Goal: Transaction & Acquisition: Download file/media

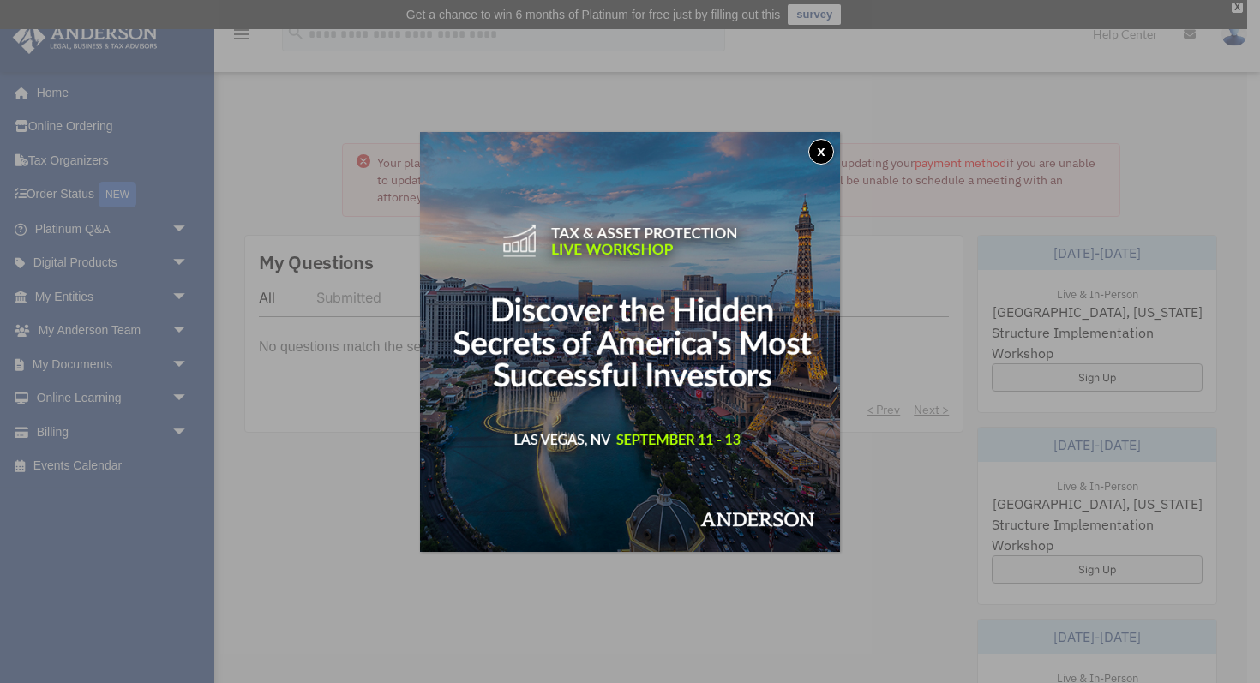
click at [831, 147] on button "x" at bounding box center [822, 152] width 26 height 26
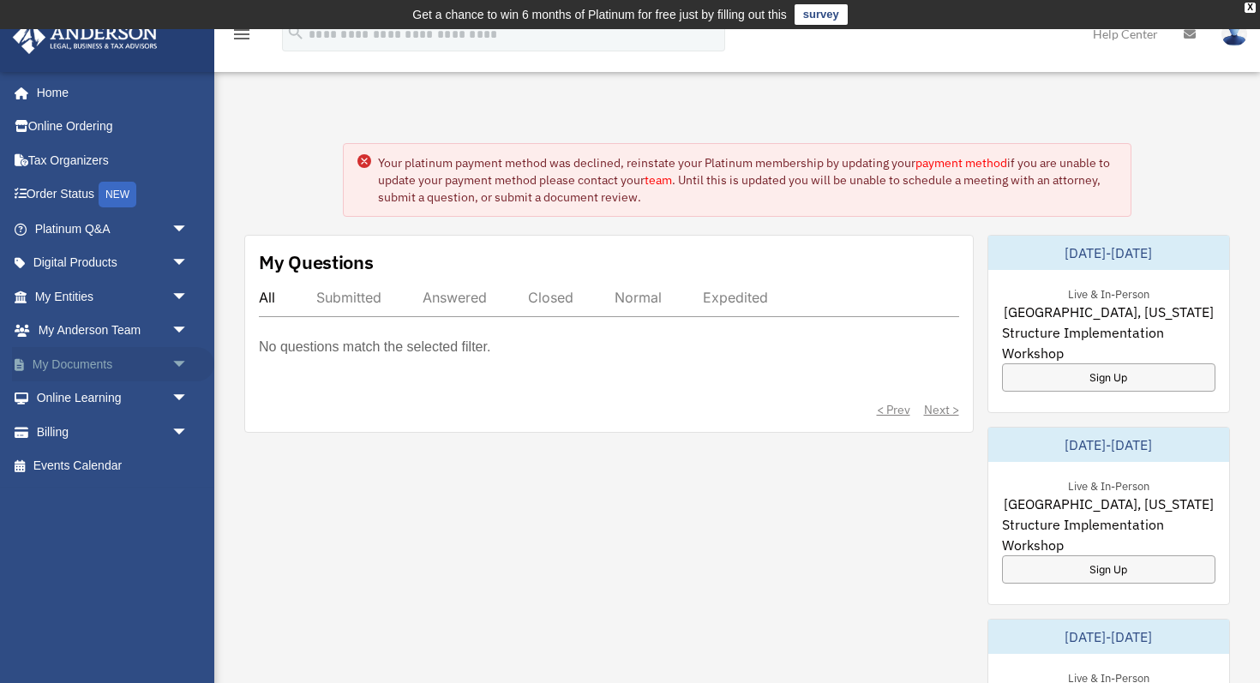
click at [87, 364] on link "My Documents arrow_drop_down" at bounding box center [113, 364] width 202 height 34
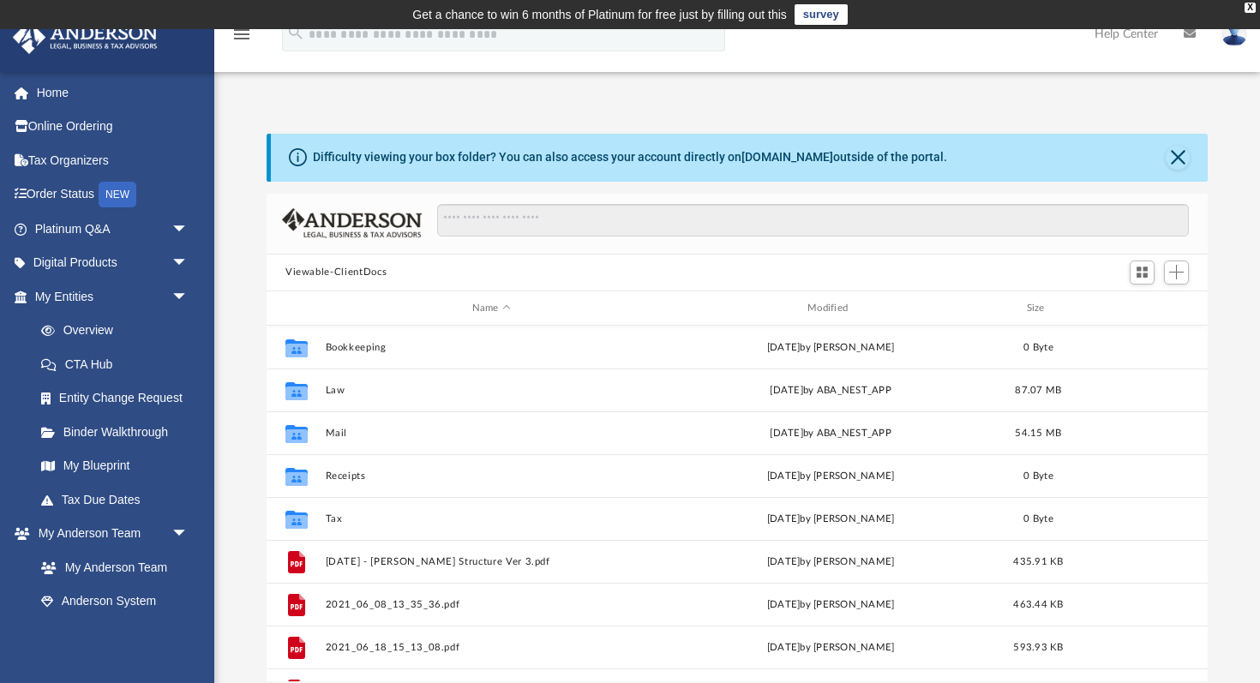
scroll to position [389, 941]
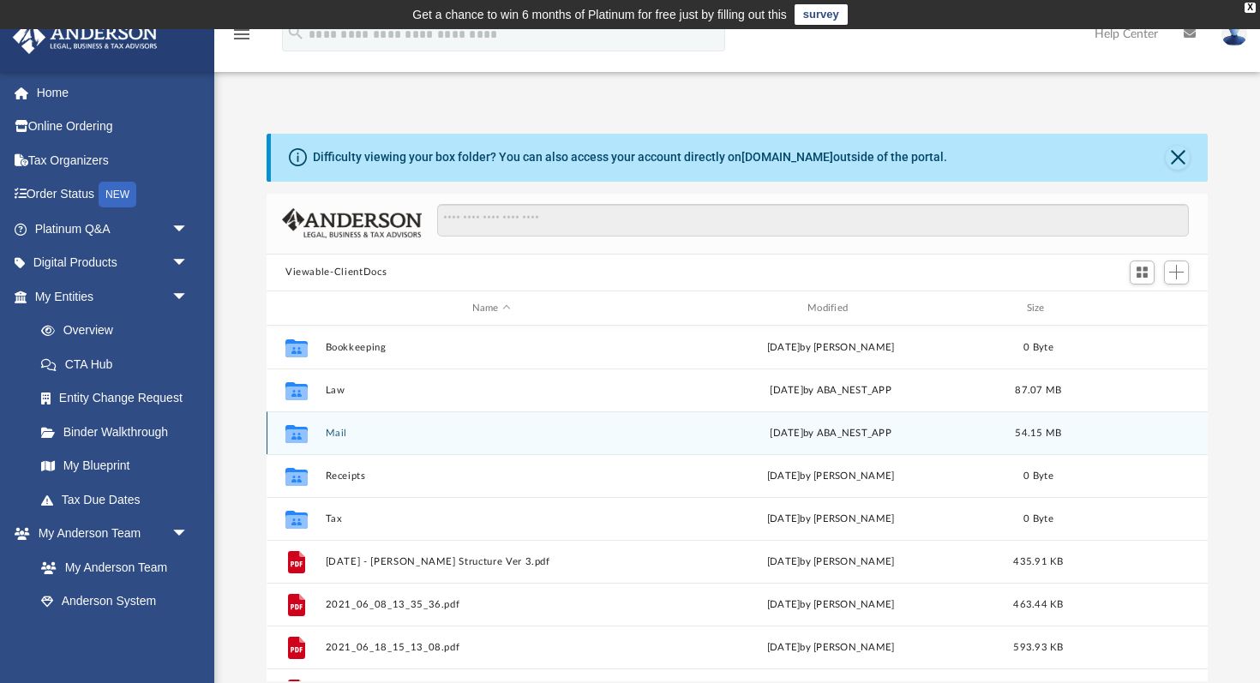
click at [342, 431] on button "Mail" at bounding box center [492, 433] width 332 height 11
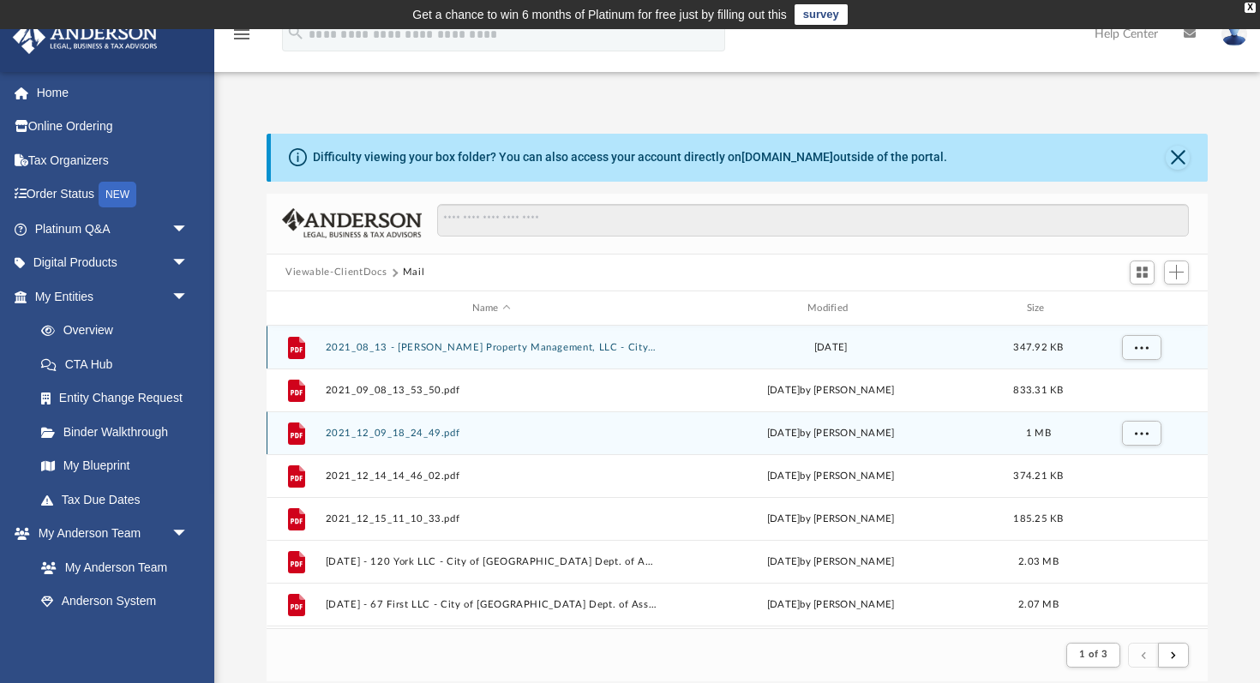
scroll to position [1, 1]
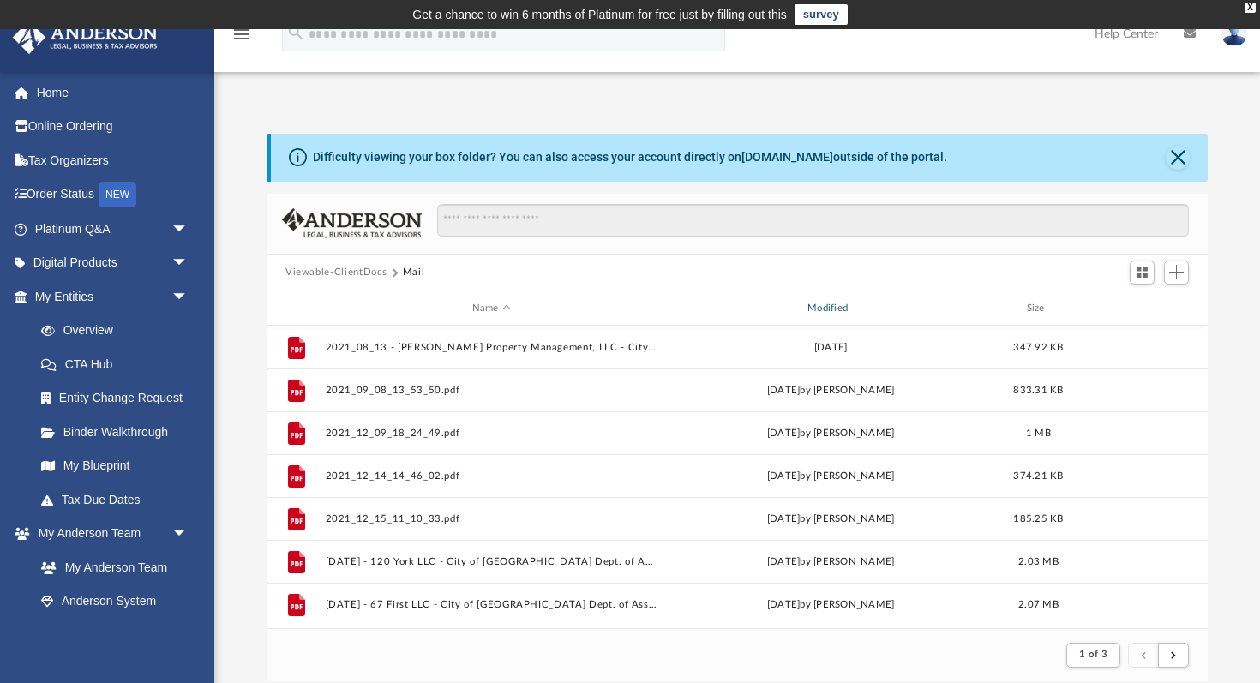
click at [843, 312] on div "Modified" at bounding box center [830, 308] width 333 height 15
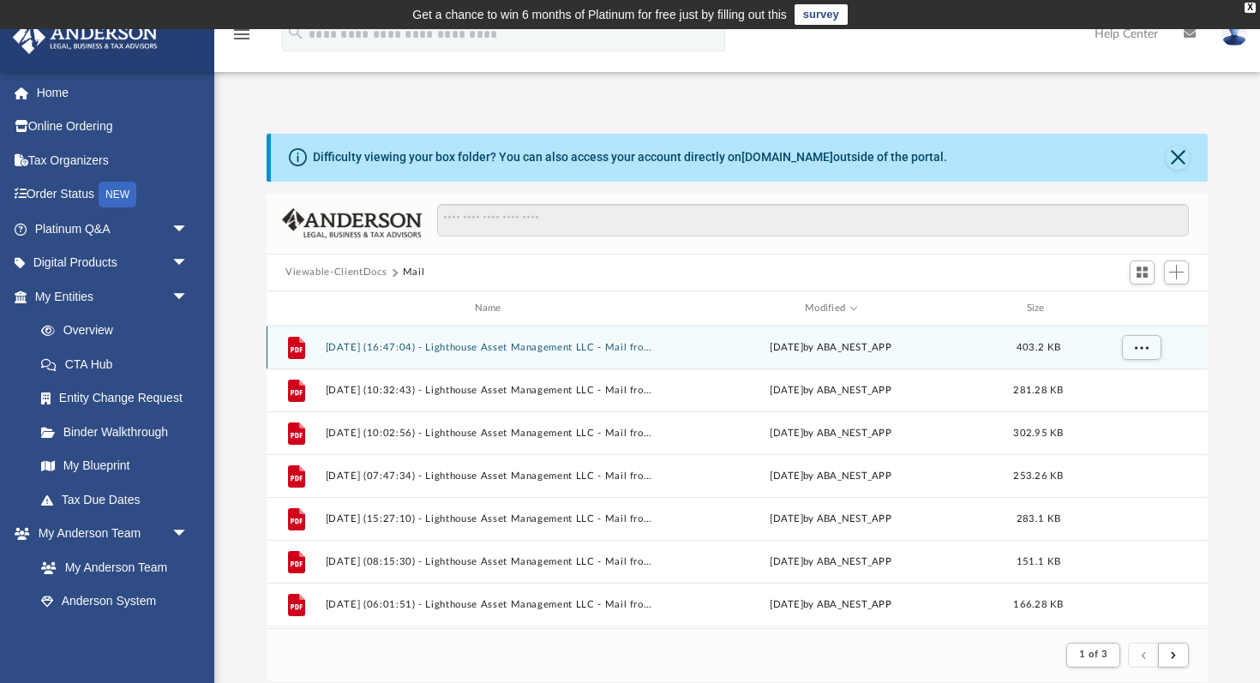
click at [538, 346] on button "[DATE] (16:47:04) - Lighthouse Asset Management LLC - Mail from IRS.pdf" at bounding box center [492, 347] width 332 height 11
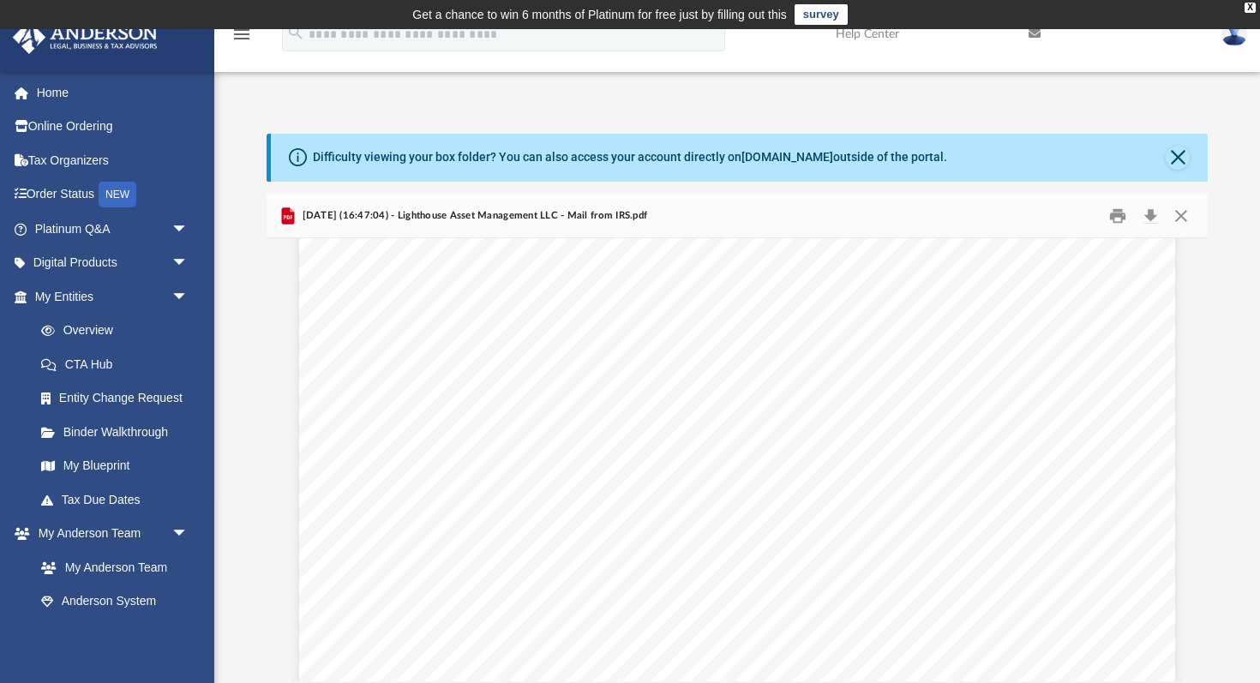
scroll to position [572, 0]
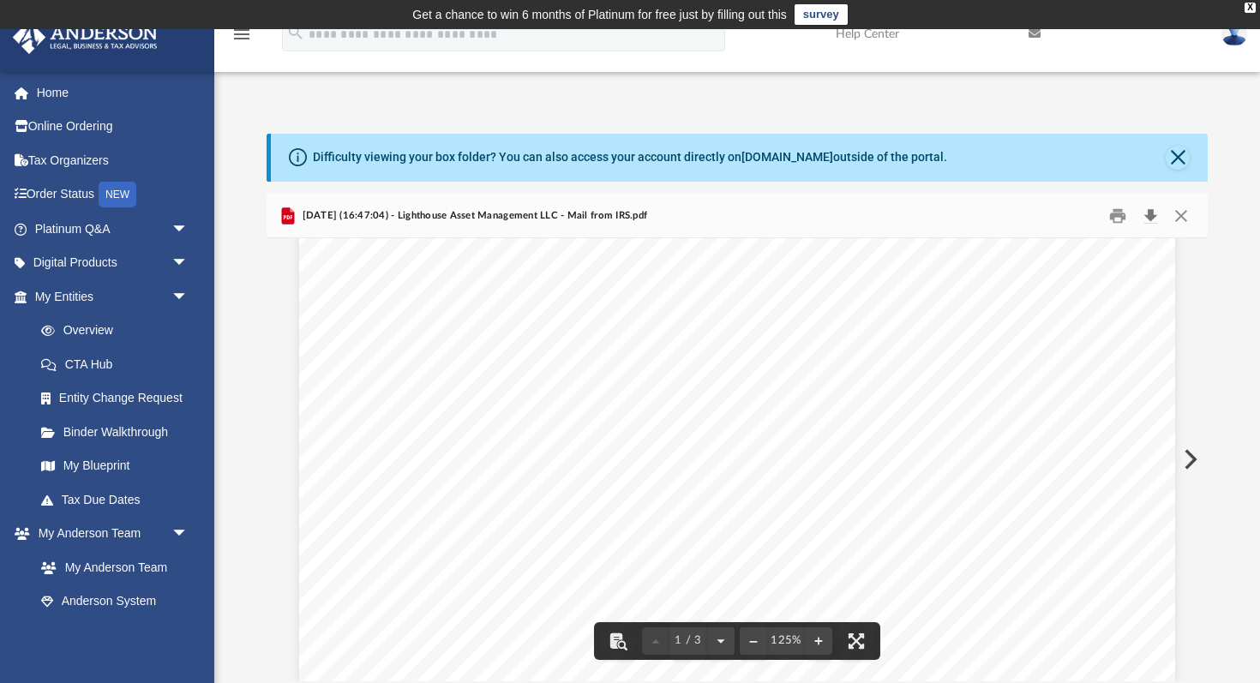
click at [1156, 211] on button "Download" at bounding box center [1150, 215] width 31 height 27
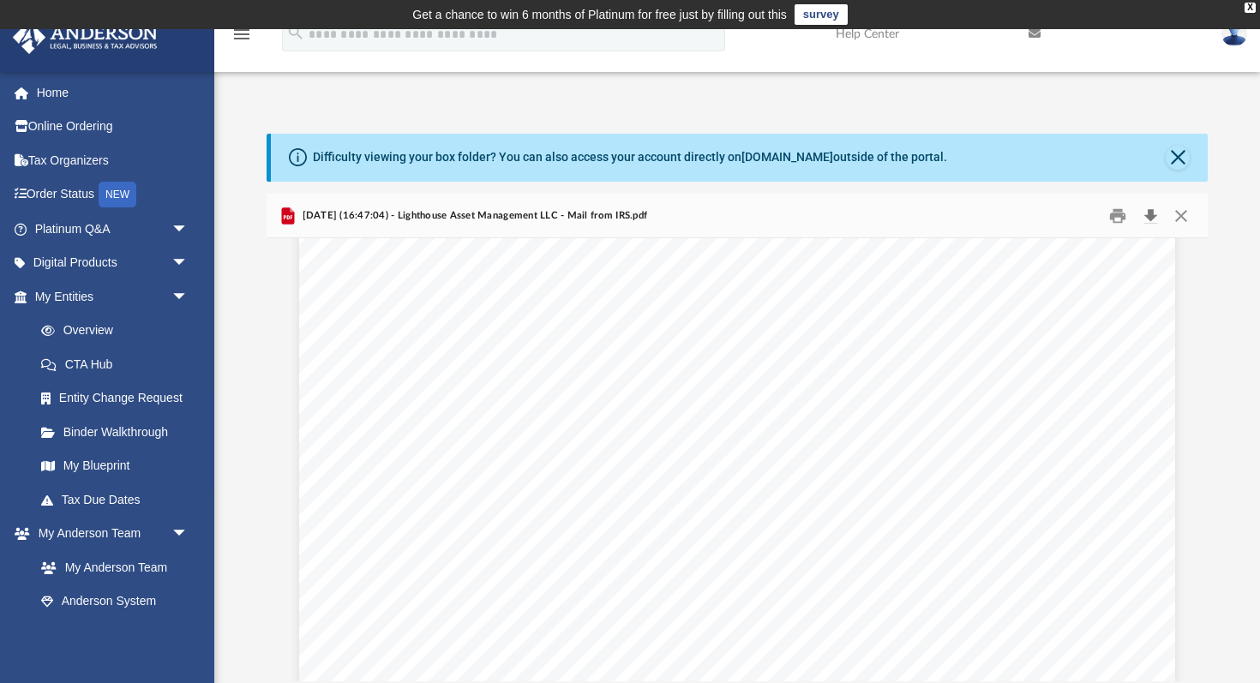
scroll to position [293, 0]
